Goal: Task Accomplishment & Management: Manage account settings

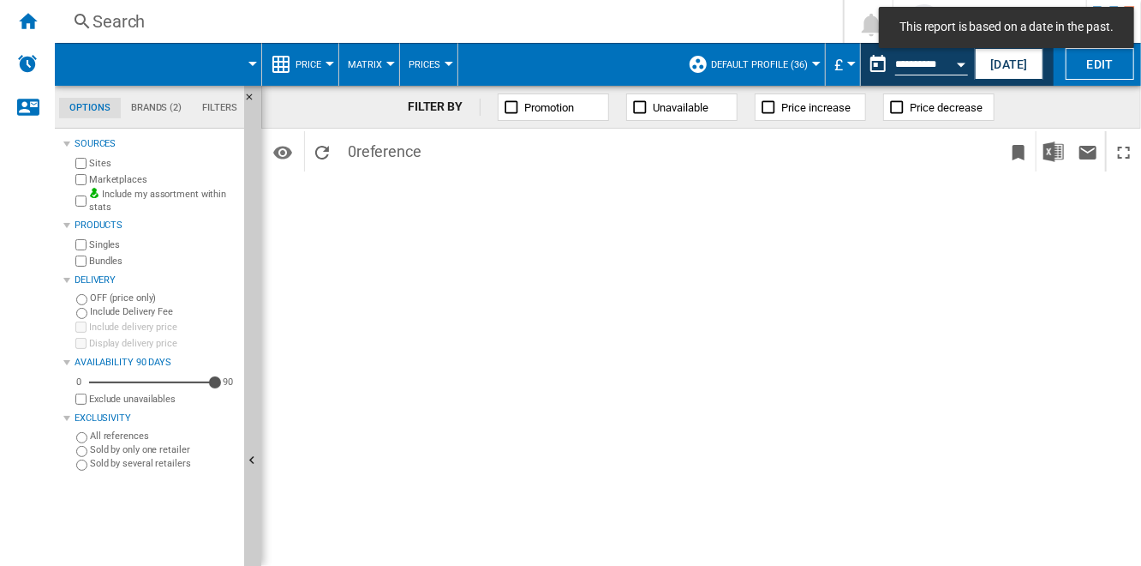
click at [855, 219] on div "FILTER BY Promotion Unavailable Price increase Price decrease Identifiers SKU -…" at bounding box center [701, 326] width 880 height 480
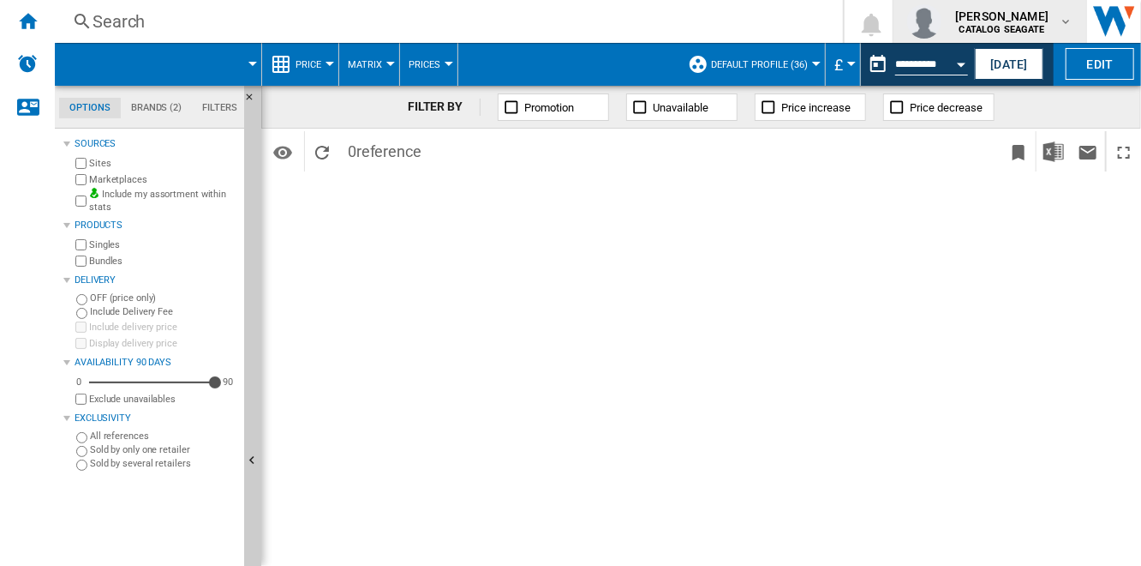
click at [1044, 19] on span "[PERSON_NAME]" at bounding box center [1002, 16] width 93 height 17
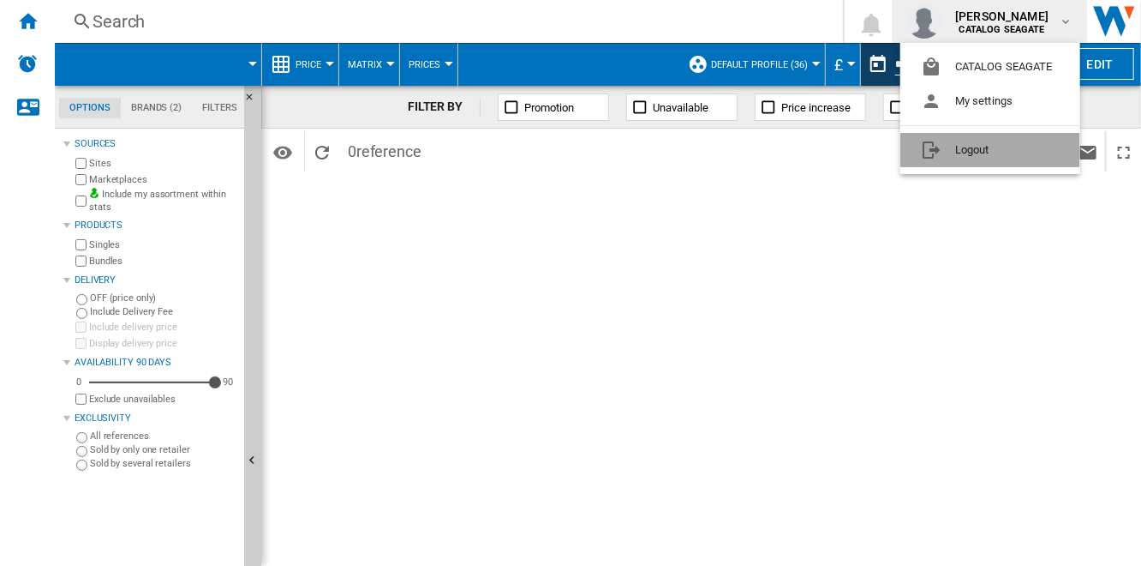
click at [1007, 152] on button "Logout" at bounding box center [991, 150] width 180 height 34
